Goal: Transaction & Acquisition: Obtain resource

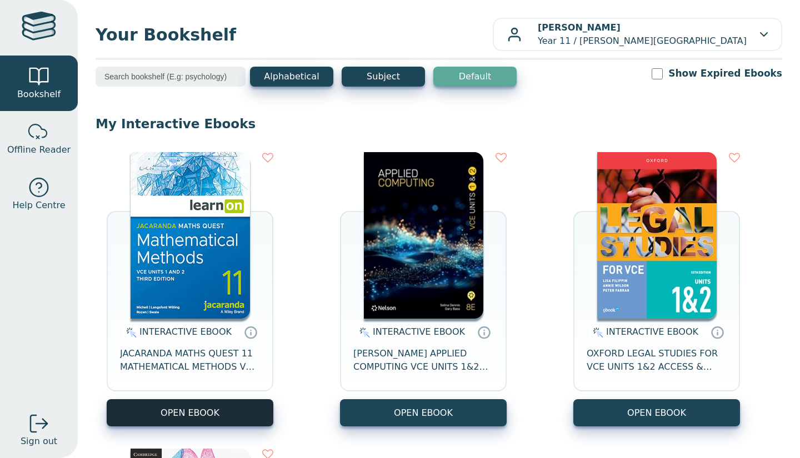
click at [206, 401] on button "OPEN EBOOK" at bounding box center [190, 412] width 167 height 27
click at [186, 413] on button "OPEN EBOOK" at bounding box center [190, 412] width 167 height 27
